Goal: Task Accomplishment & Management: Use online tool/utility

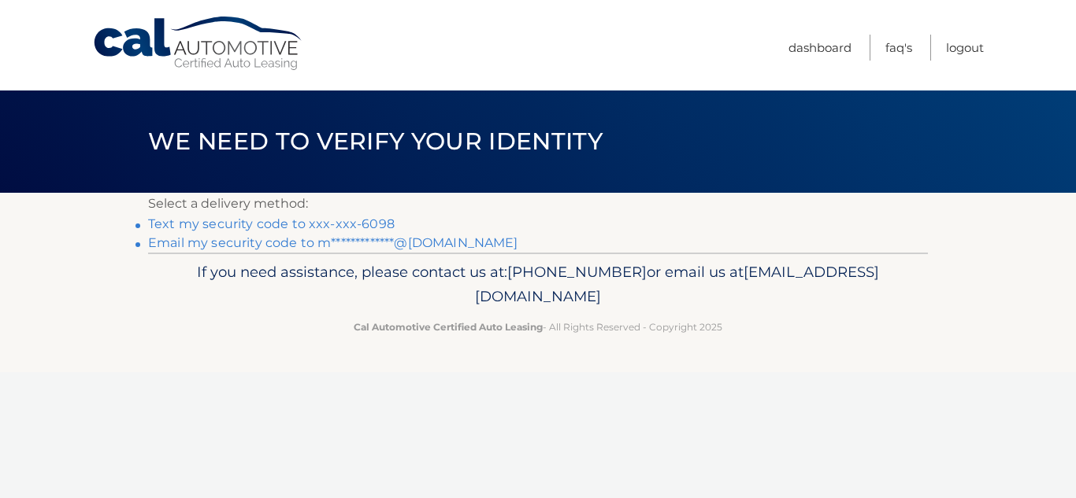
click at [359, 224] on link "Text my security code to xxx-xxx-6098" at bounding box center [271, 224] width 246 height 15
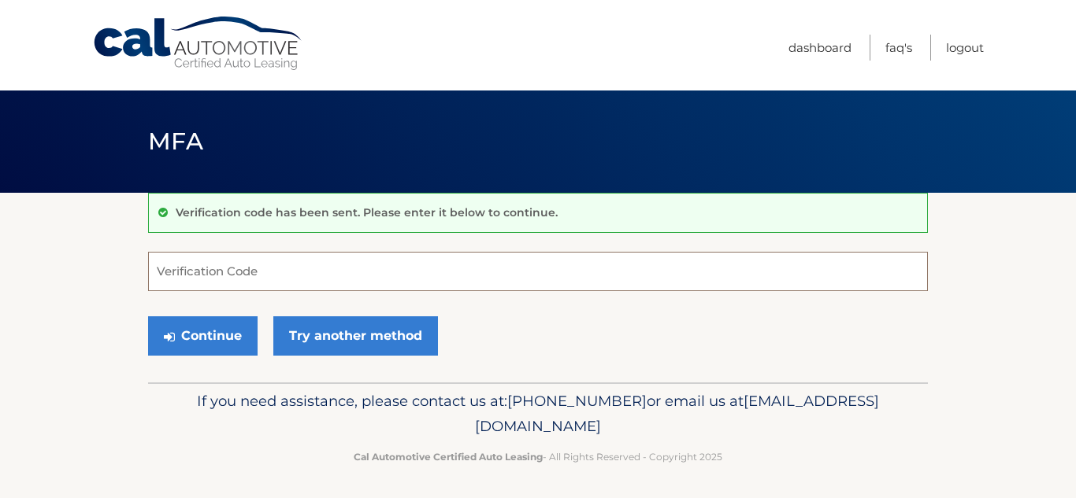
click at [265, 278] on input "Verification Code" at bounding box center [538, 271] width 780 height 39
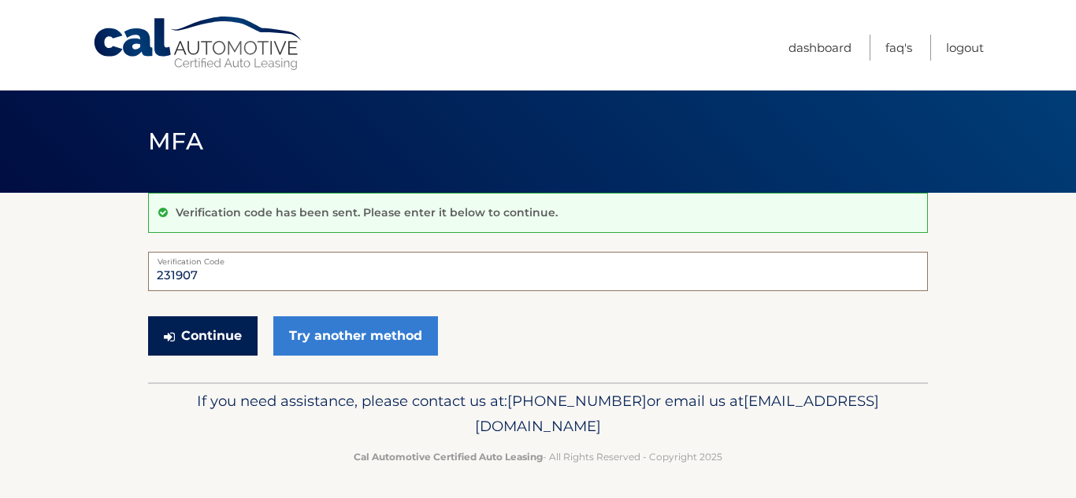
type input "231907"
click at [226, 337] on button "Continue" at bounding box center [202, 336] width 109 height 39
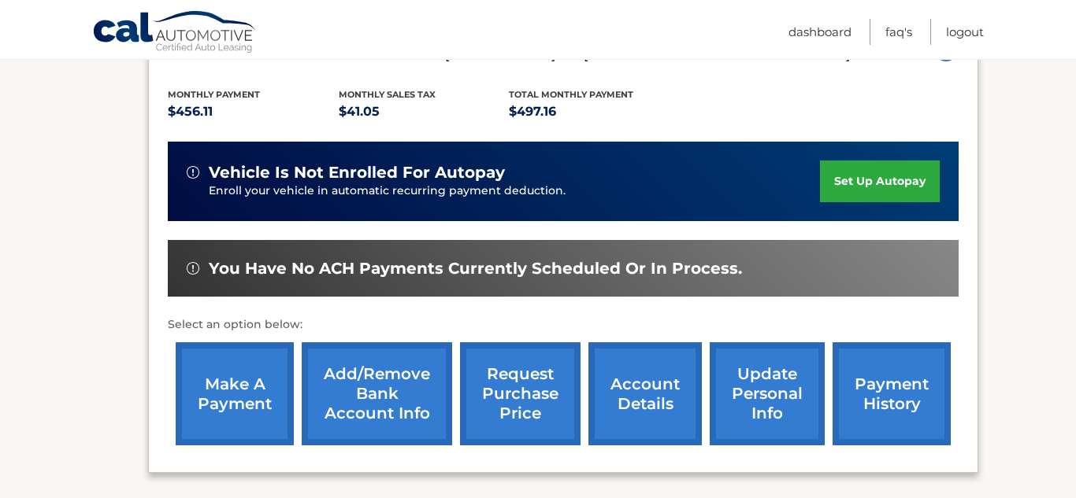
scroll to position [317, 0]
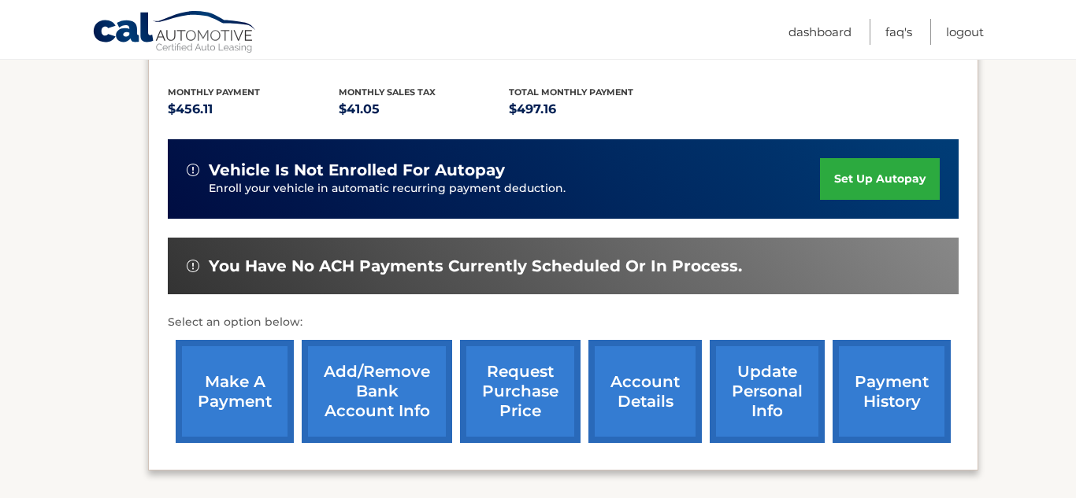
click at [254, 387] on link "make a payment" at bounding box center [235, 391] width 118 height 103
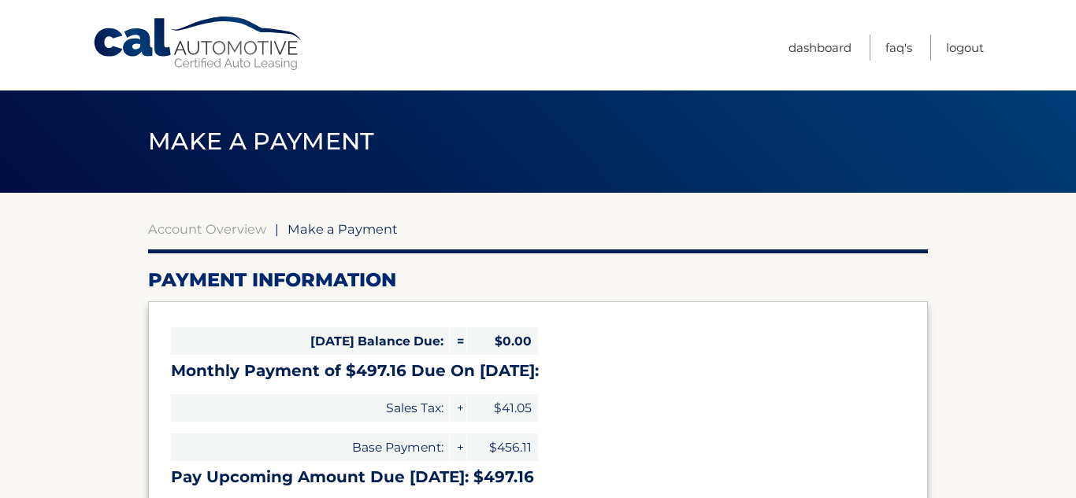
select select "MDc4MDJjYzctNTA4Yy00Mzg1LTg2N2QtZDk4NWFhNjlhOGJj"
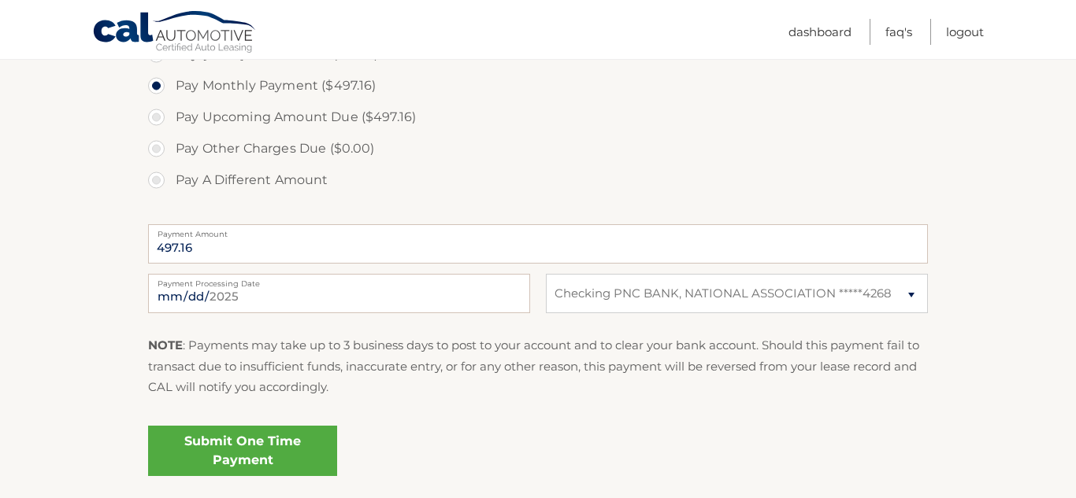
scroll to position [517, 0]
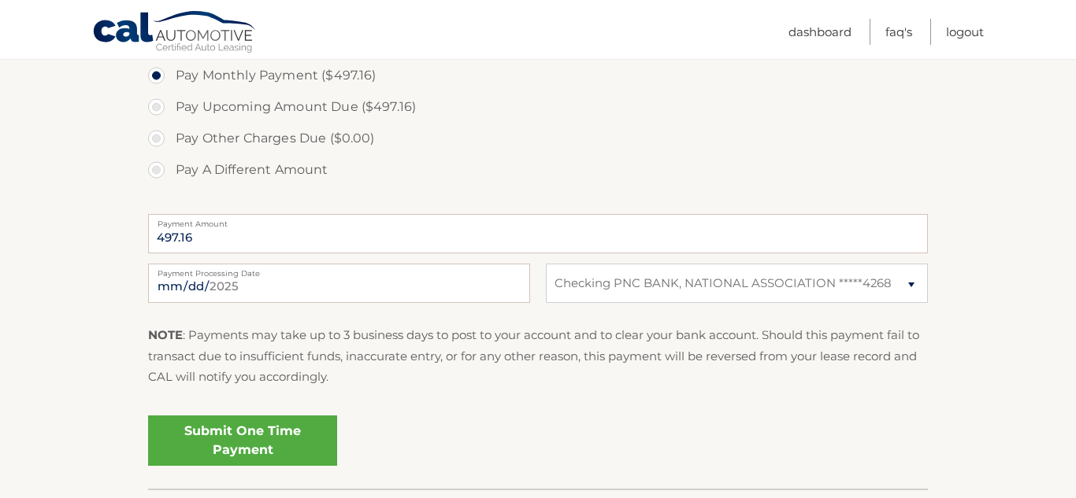
click at [250, 443] on link "Submit One Time Payment" at bounding box center [242, 441] width 189 height 50
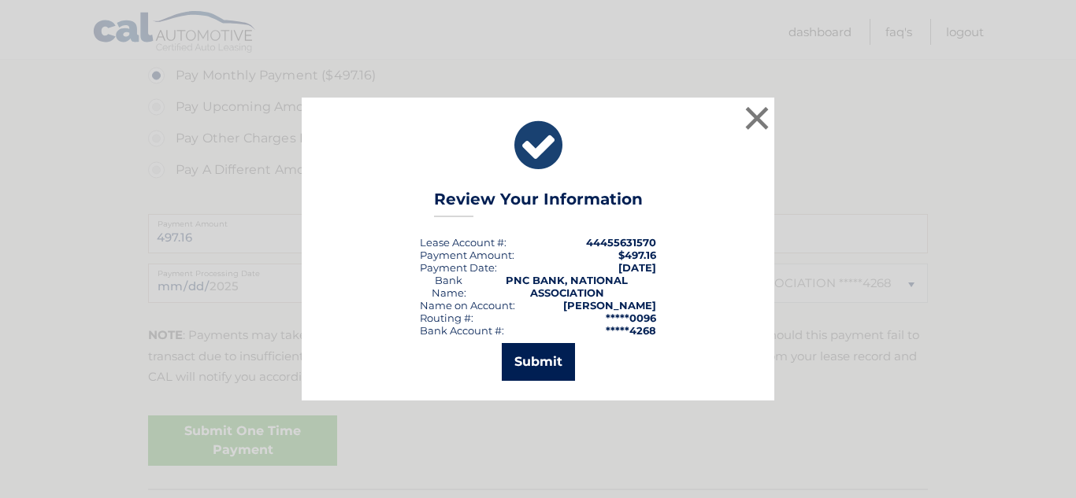
click at [521, 374] on button "Submit" at bounding box center [538, 362] width 73 height 38
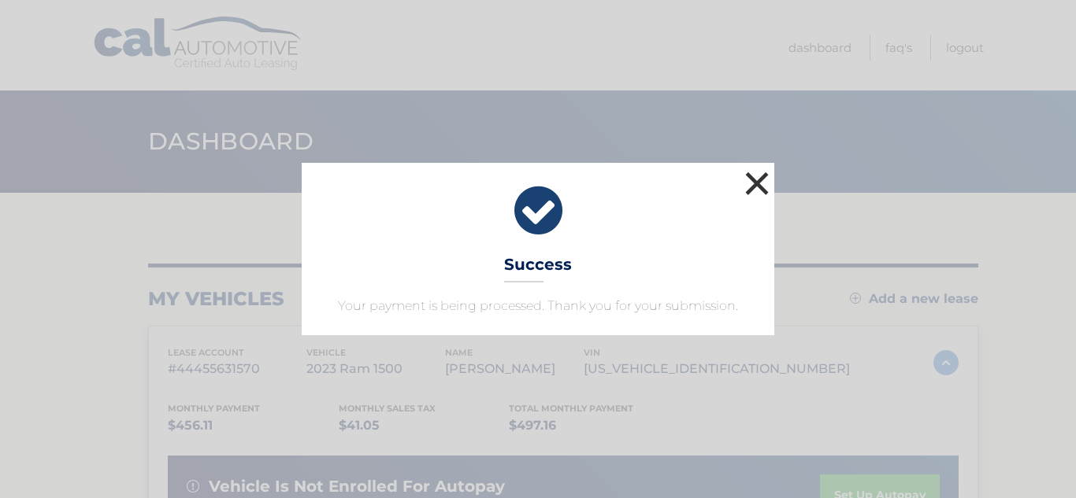
click at [747, 179] on button "×" at bounding box center [756, 183] width 31 height 31
